Goal: Task Accomplishment & Management: Manage account settings

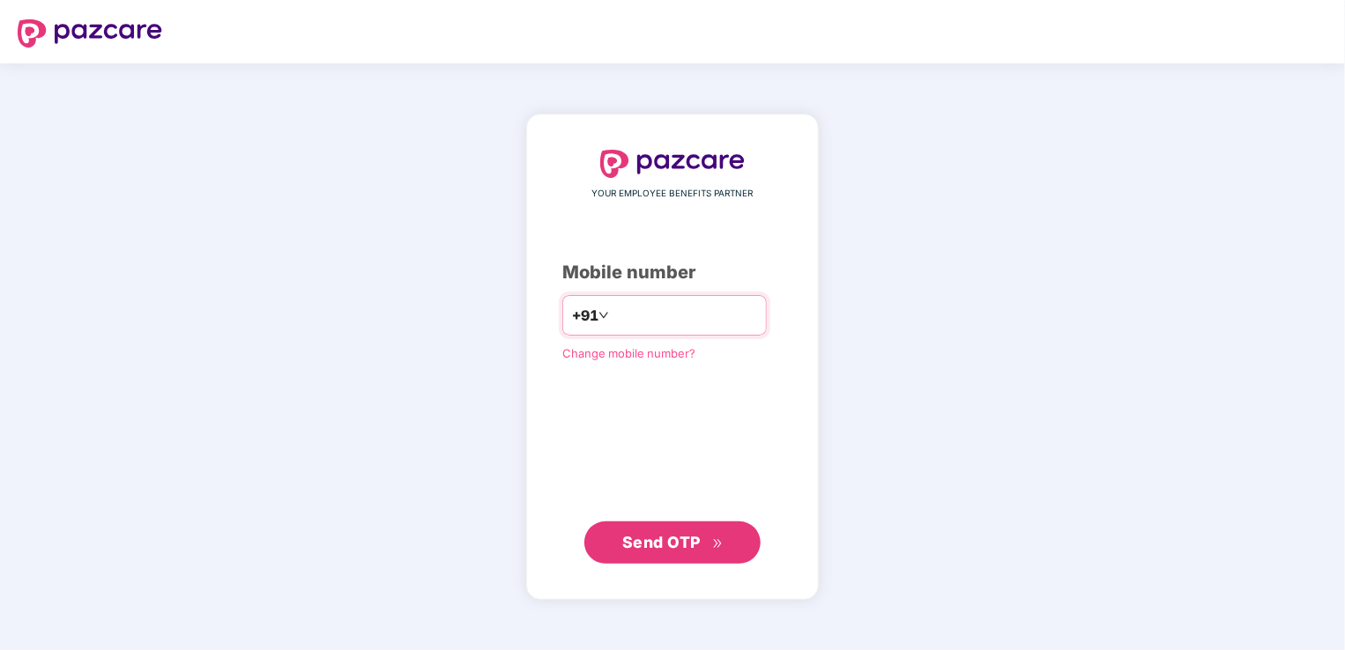
type input "**********"
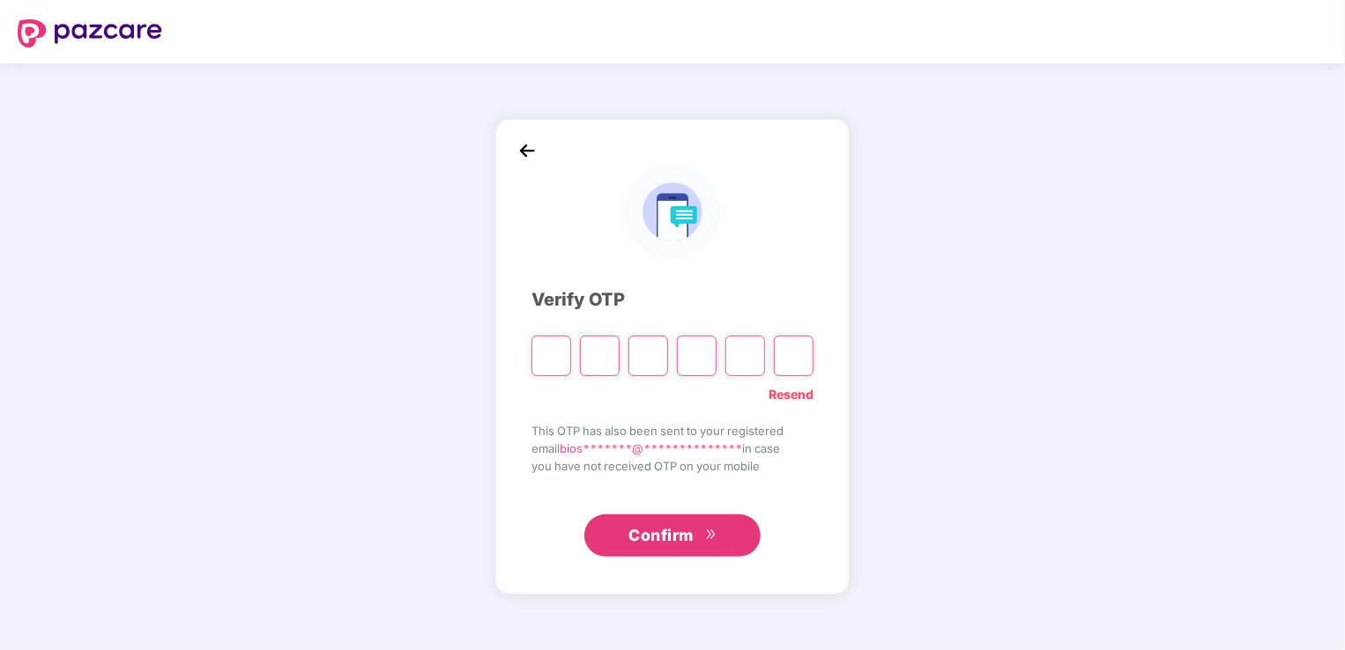
type input "*"
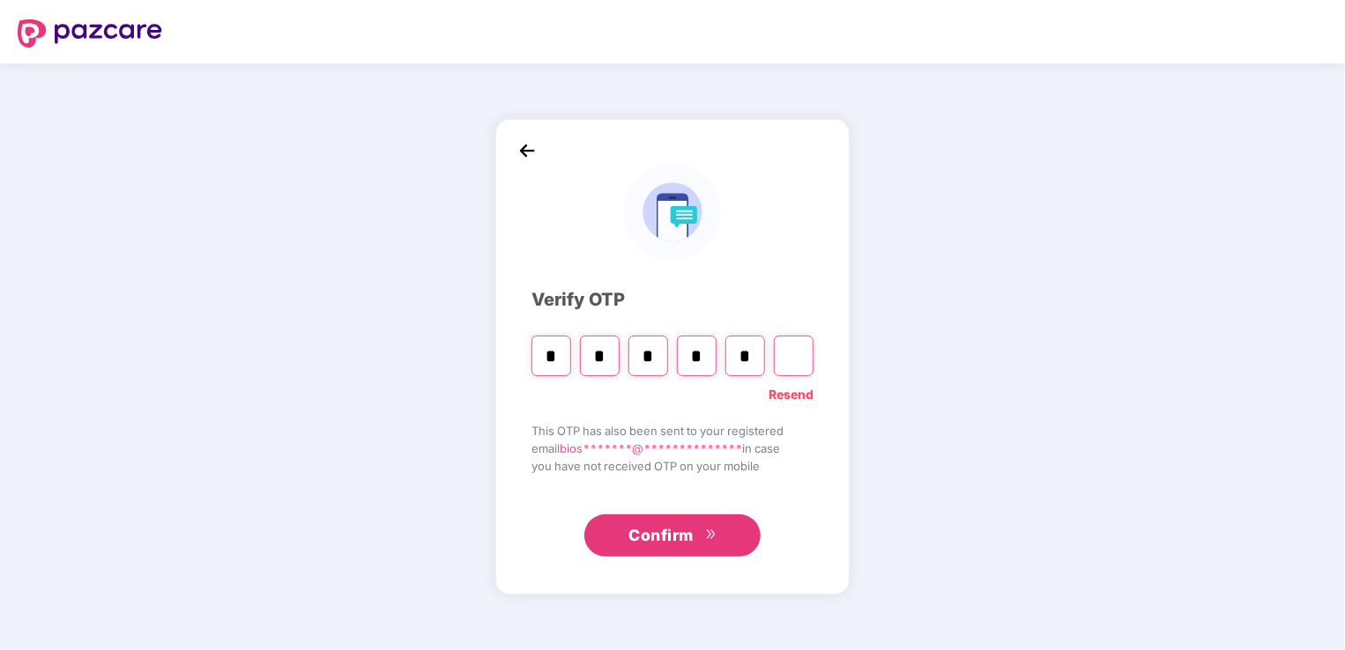
type input "*"
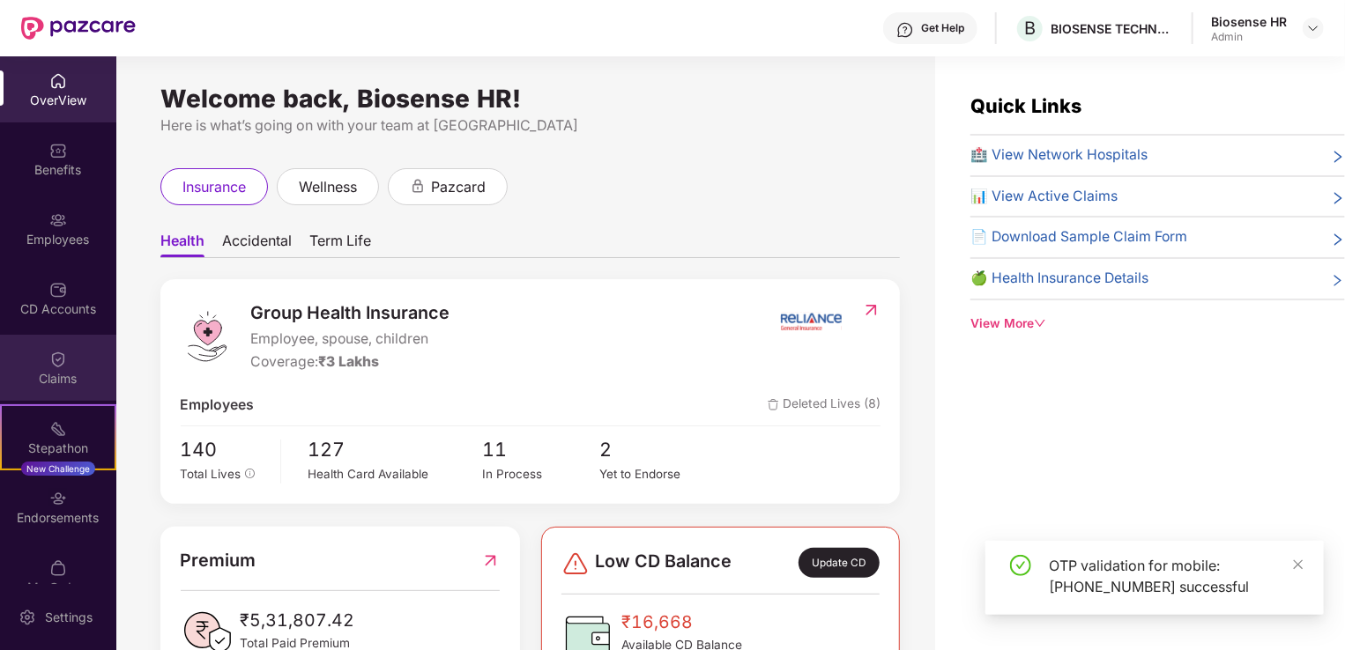
click at [48, 390] on div "Claims" at bounding box center [58, 368] width 116 height 66
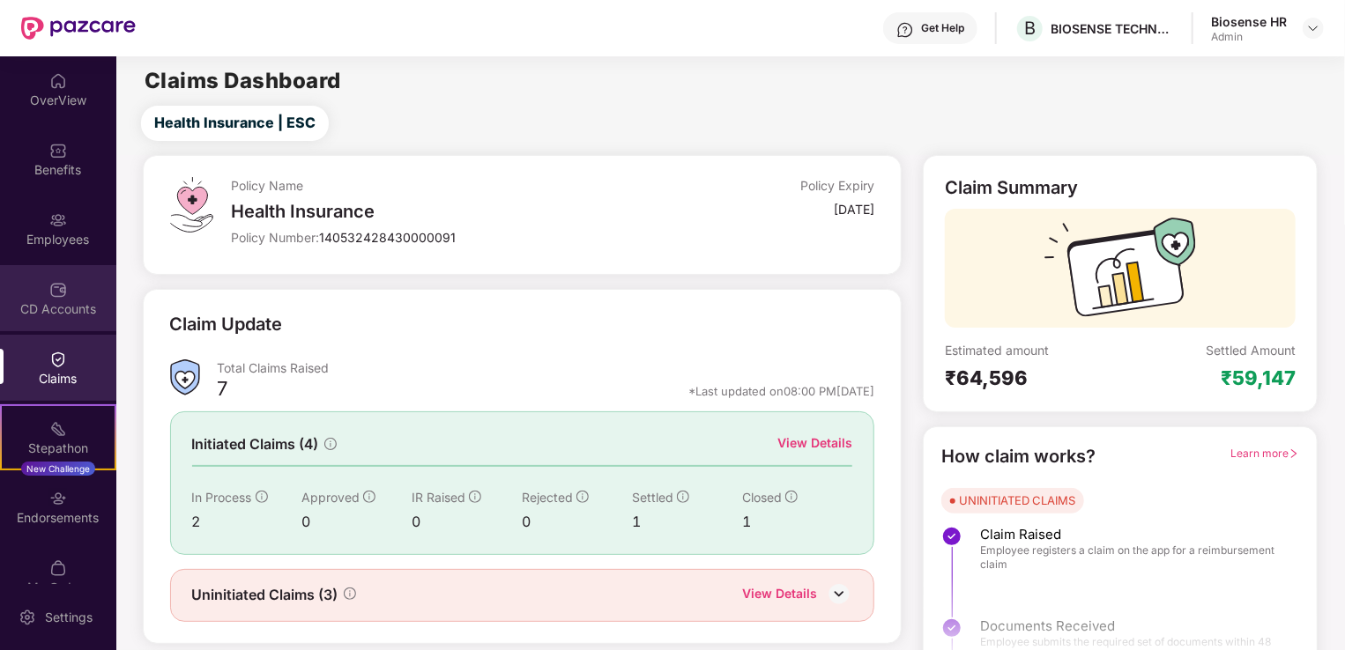
click at [56, 305] on div "CD Accounts" at bounding box center [58, 310] width 116 height 18
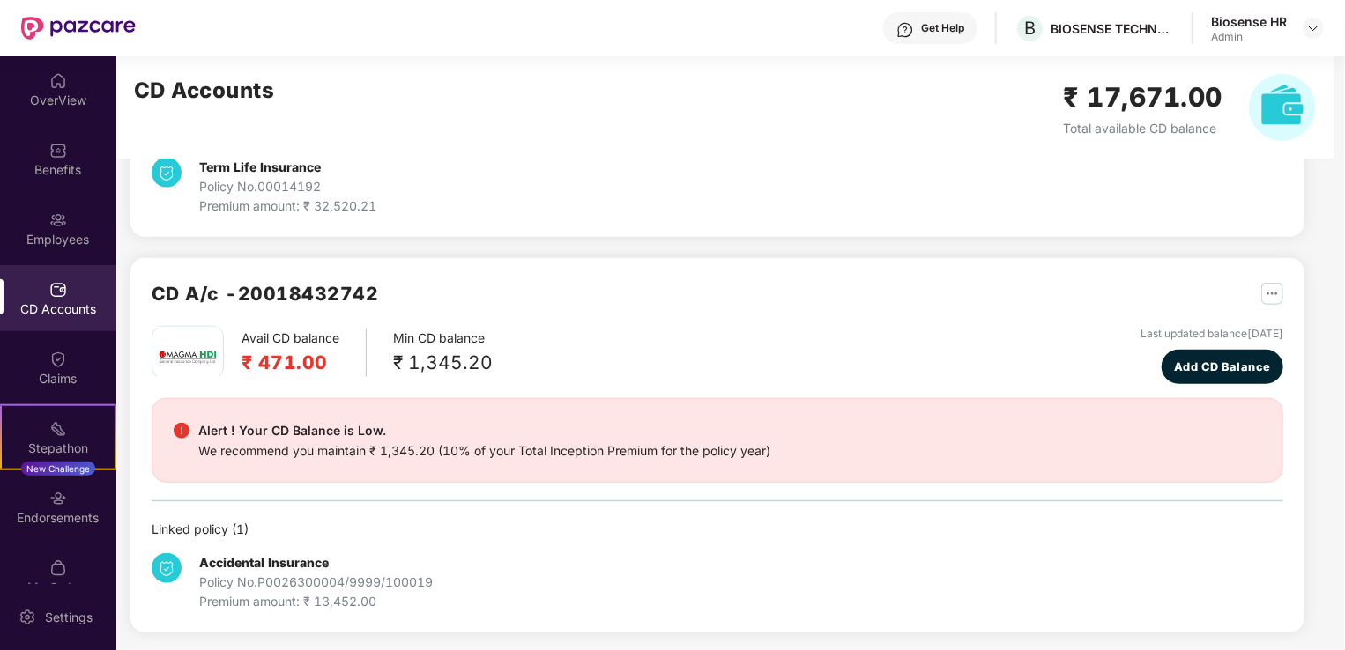
scroll to position [713, 0]
click at [39, 524] on div "Endorsements" at bounding box center [58, 518] width 116 height 18
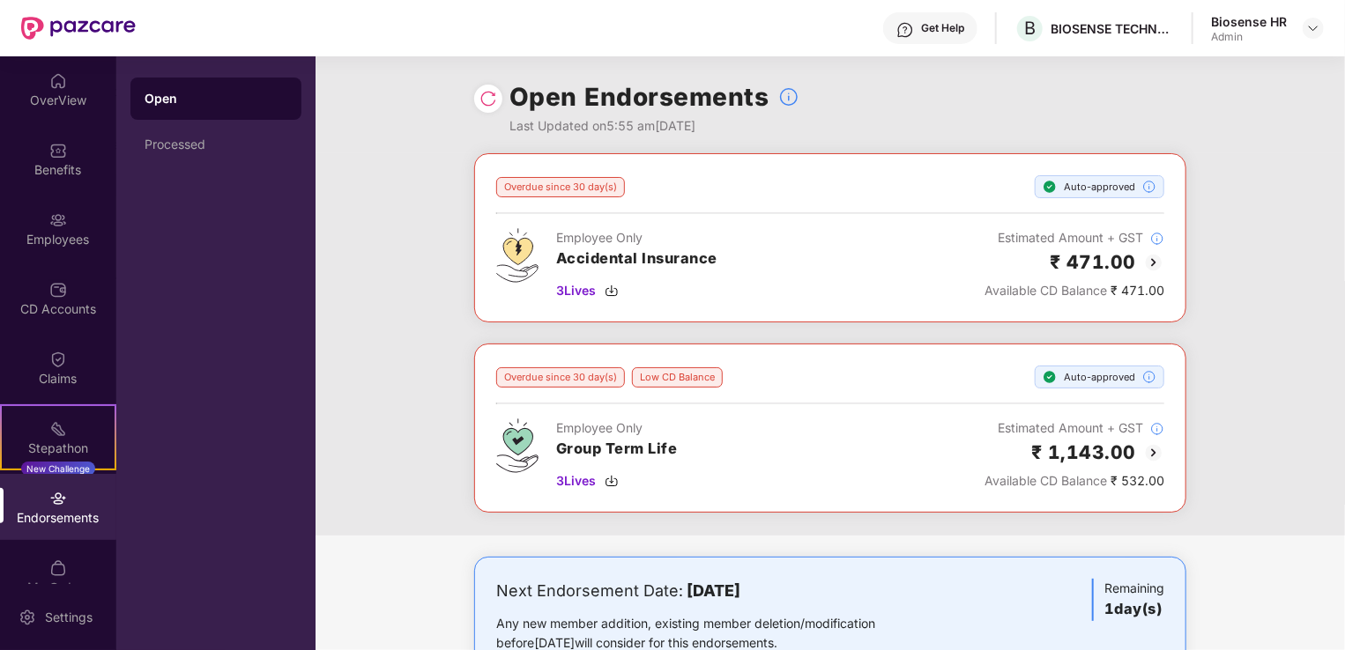
click at [478, 102] on div at bounding box center [488, 99] width 28 height 28
click at [483, 108] on div at bounding box center [488, 99] width 28 height 28
click at [487, 100] on img at bounding box center [488, 99] width 18 height 18
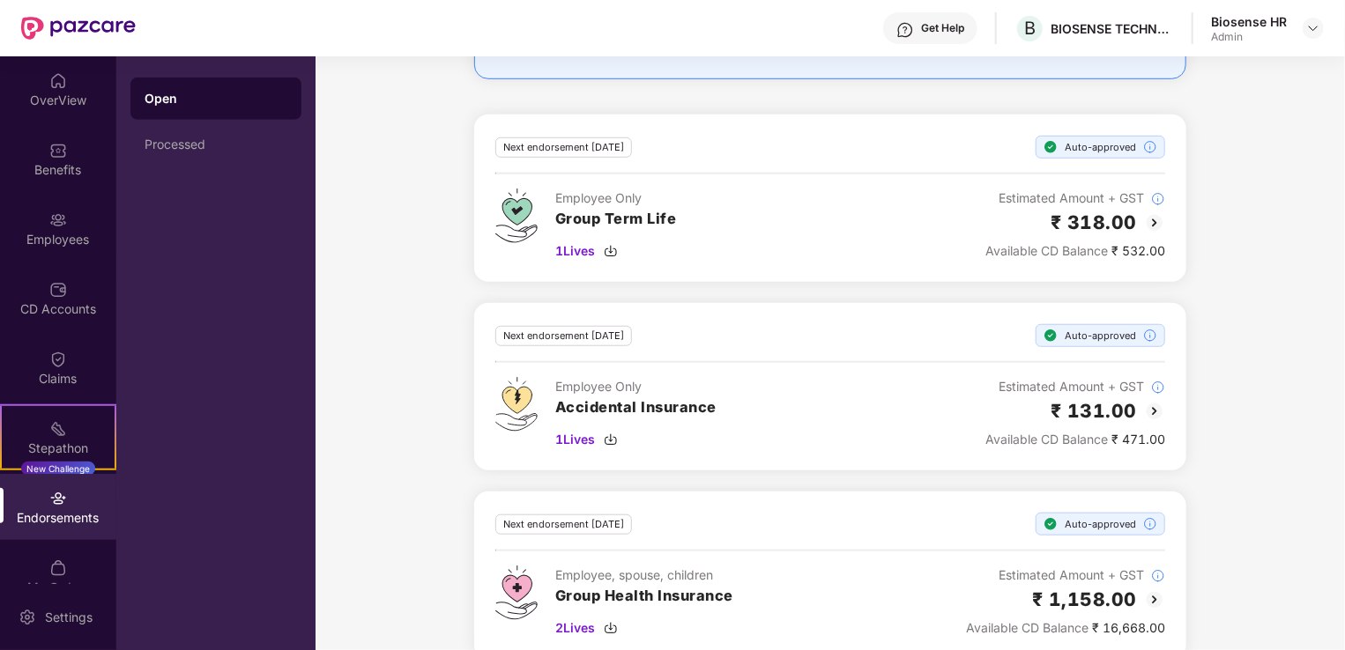
scroll to position [620, 0]
